Goal: Find specific page/section: Find specific page/section

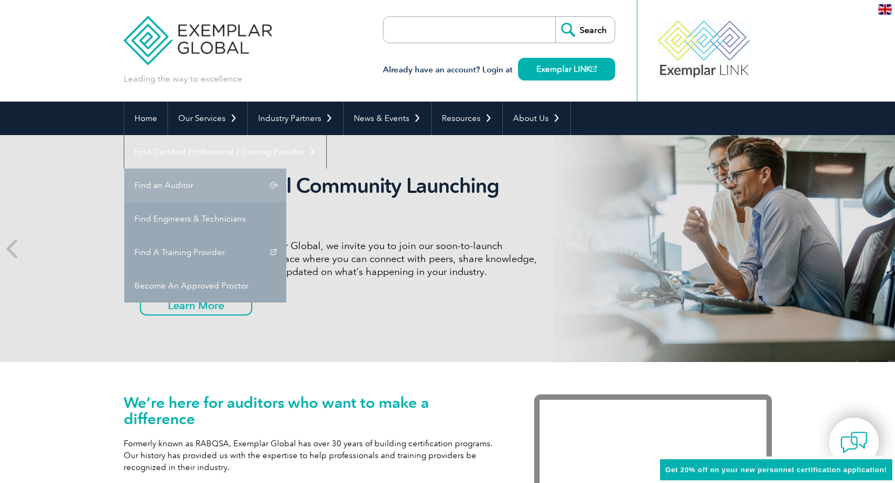
click at [286, 169] on link "Find an Auditor" at bounding box center [205, 186] width 162 height 34
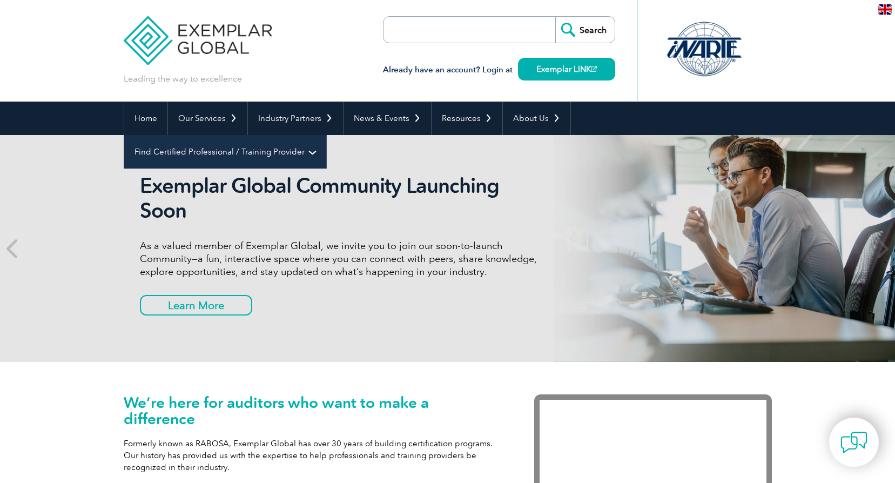
click at [326, 135] on link "Find Certified Professional / Training Provider" at bounding box center [225, 152] width 202 height 34
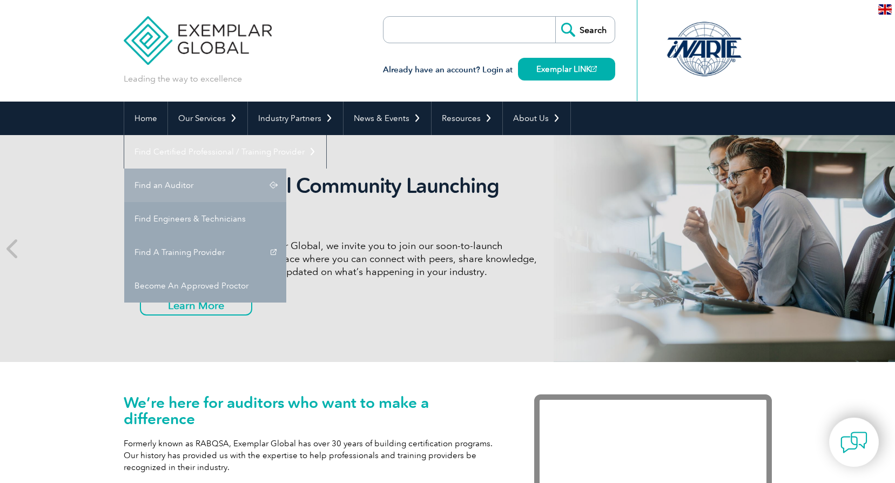
click at [286, 169] on link "Find an Auditor" at bounding box center [205, 186] width 162 height 34
